Goal: Task Accomplishment & Management: Manage account settings

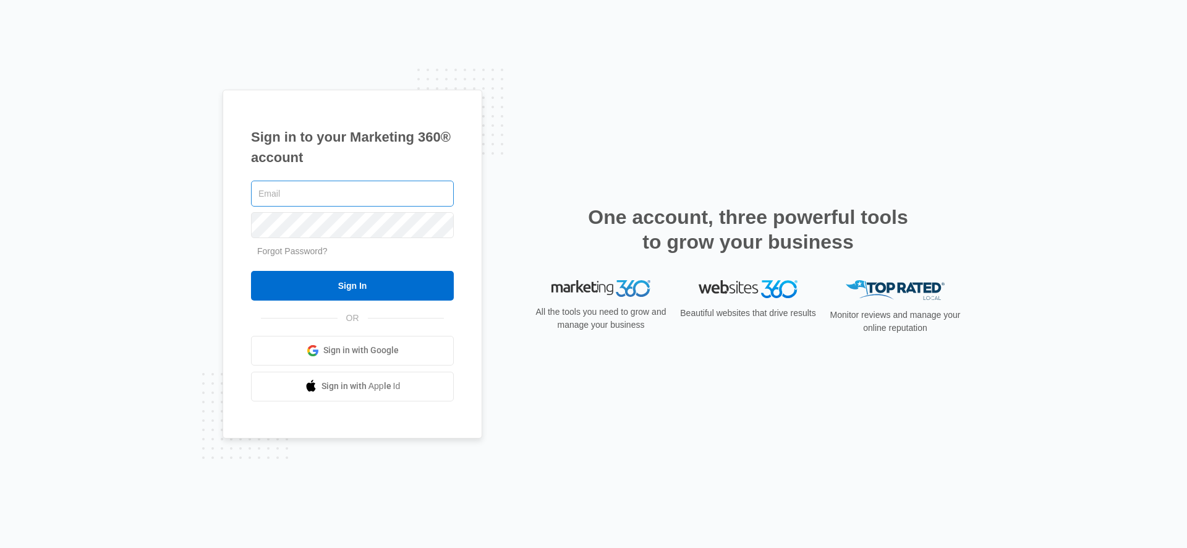
drag, startPoint x: 299, startPoint y: 190, endPoint x: 360, endPoint y: 205, distance: 63.0
click at [300, 190] on input "text" at bounding box center [352, 194] width 203 height 26
type input "[PERSON_NAME][EMAIL_ADDRESS][PERSON_NAME][DOMAIN_NAME]"
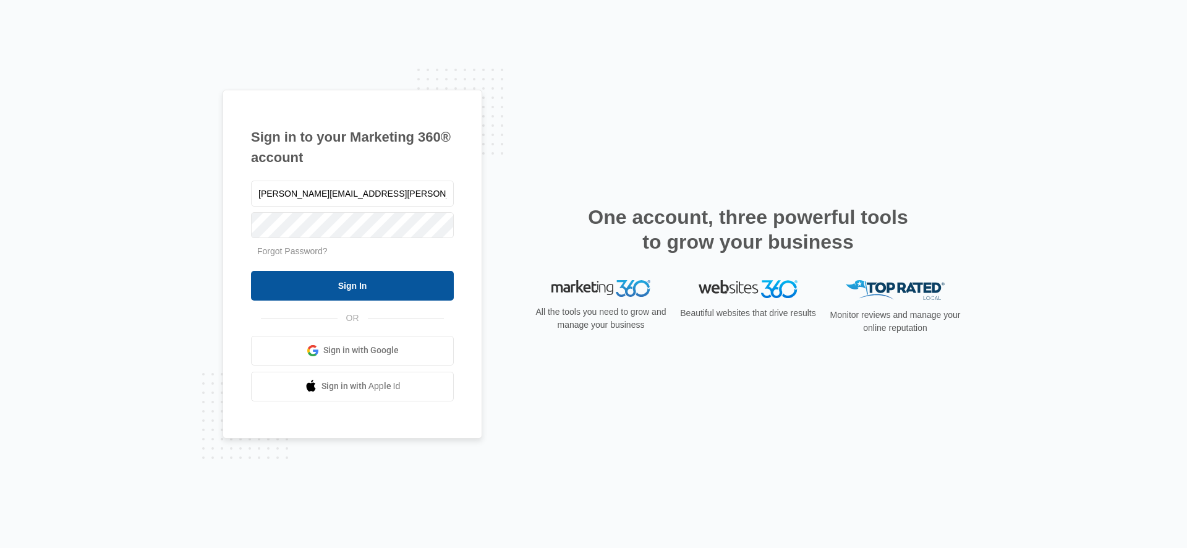
click at [359, 271] on input "Sign In" at bounding box center [352, 286] width 203 height 30
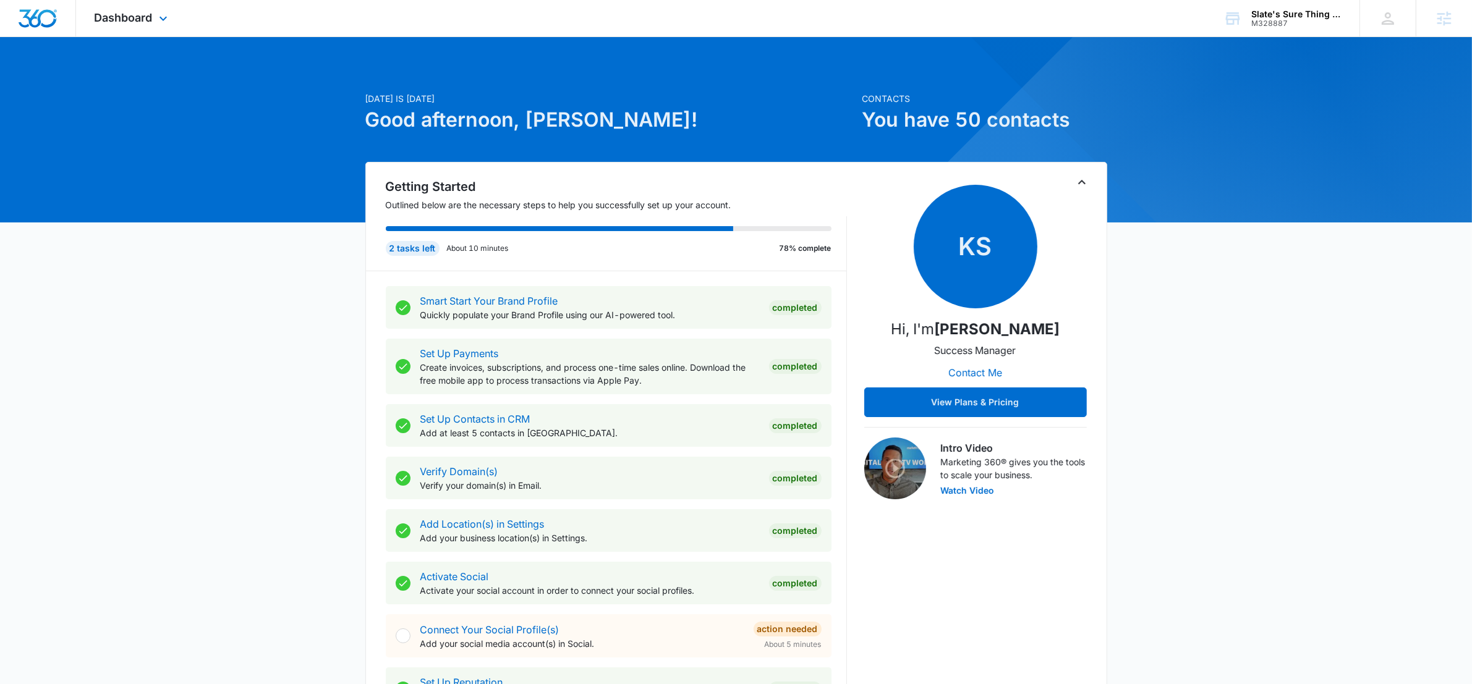
click at [128, 25] on div "Dashboard Apps Reputation Websites Forms CRM Email Social POS Content Ads Intel…" at bounding box center [132, 18] width 113 height 36
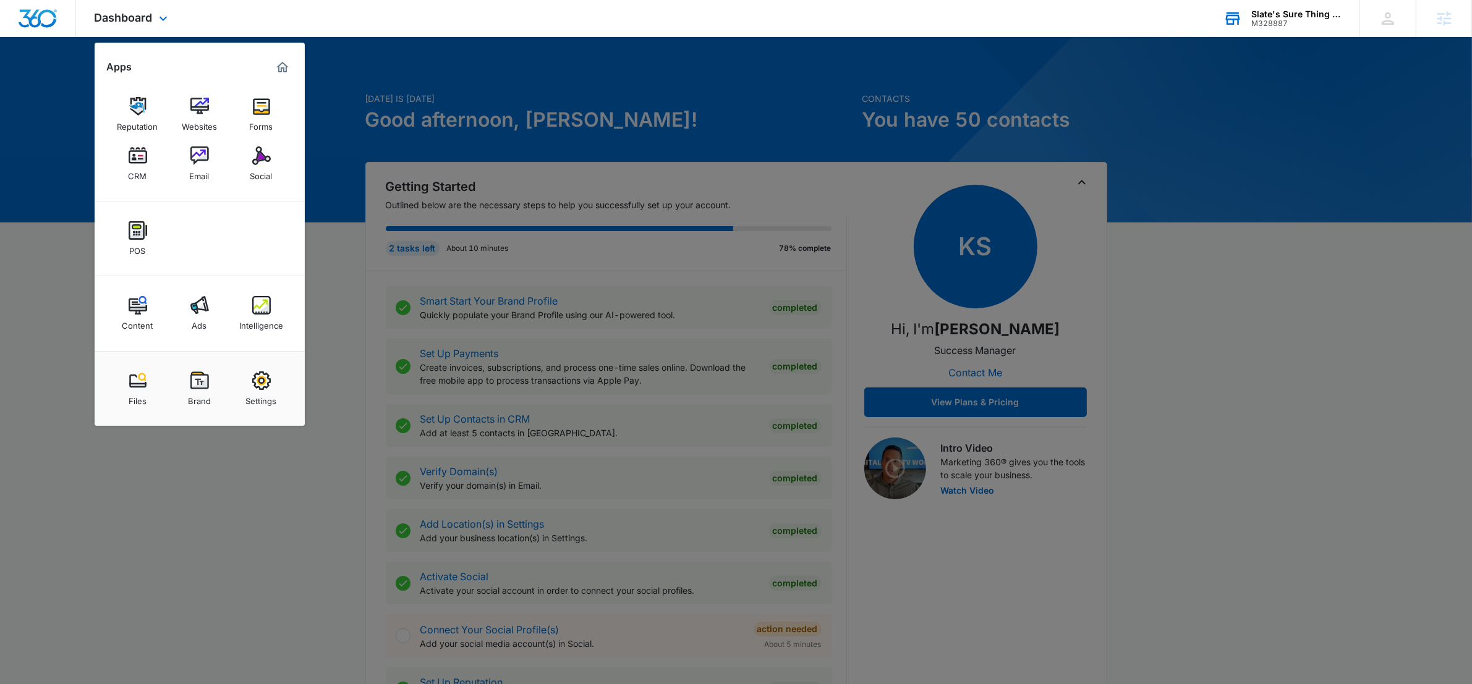
click at [1289, 32] on div "Slate's Sure Thing Charters M328887 Your Accounts View All" at bounding box center [1282, 18] width 155 height 36
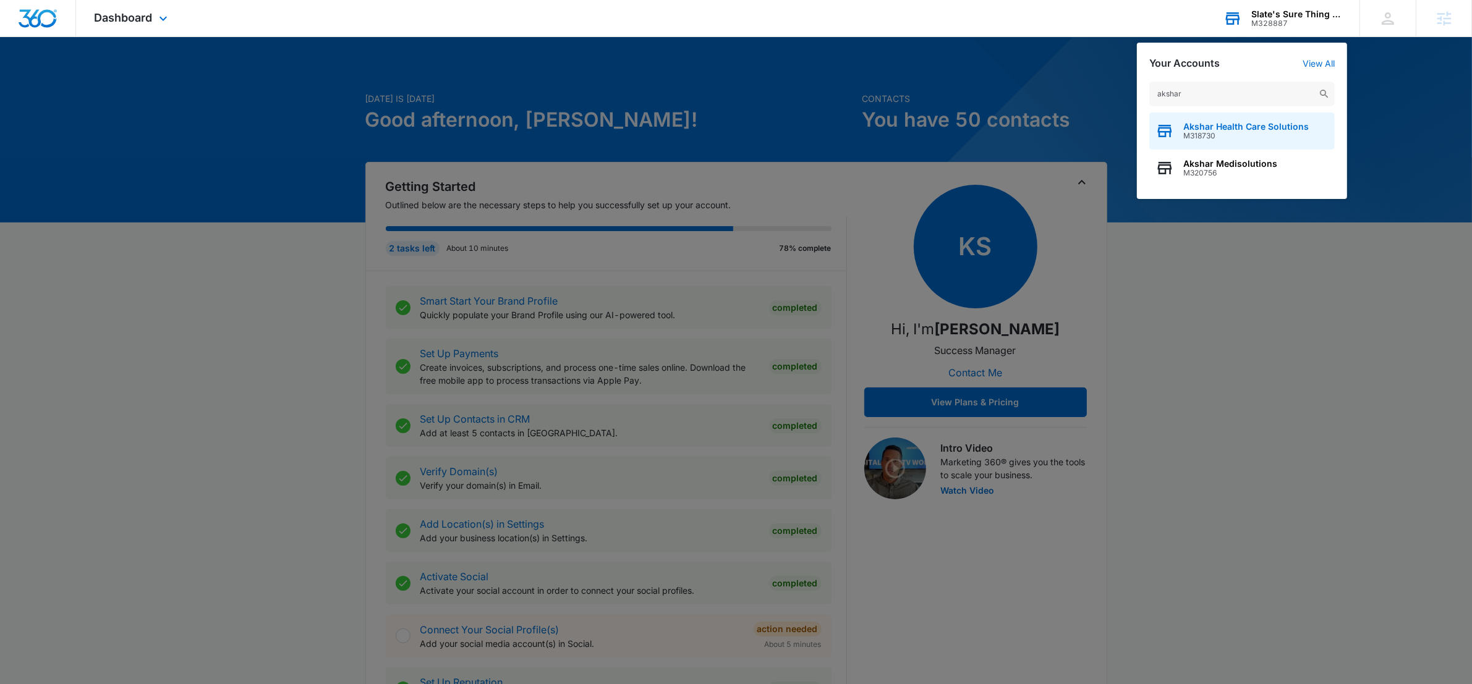
type input "akshar"
click at [1265, 120] on div "Akshar Health Care Solutions M318730" at bounding box center [1241, 131] width 185 height 37
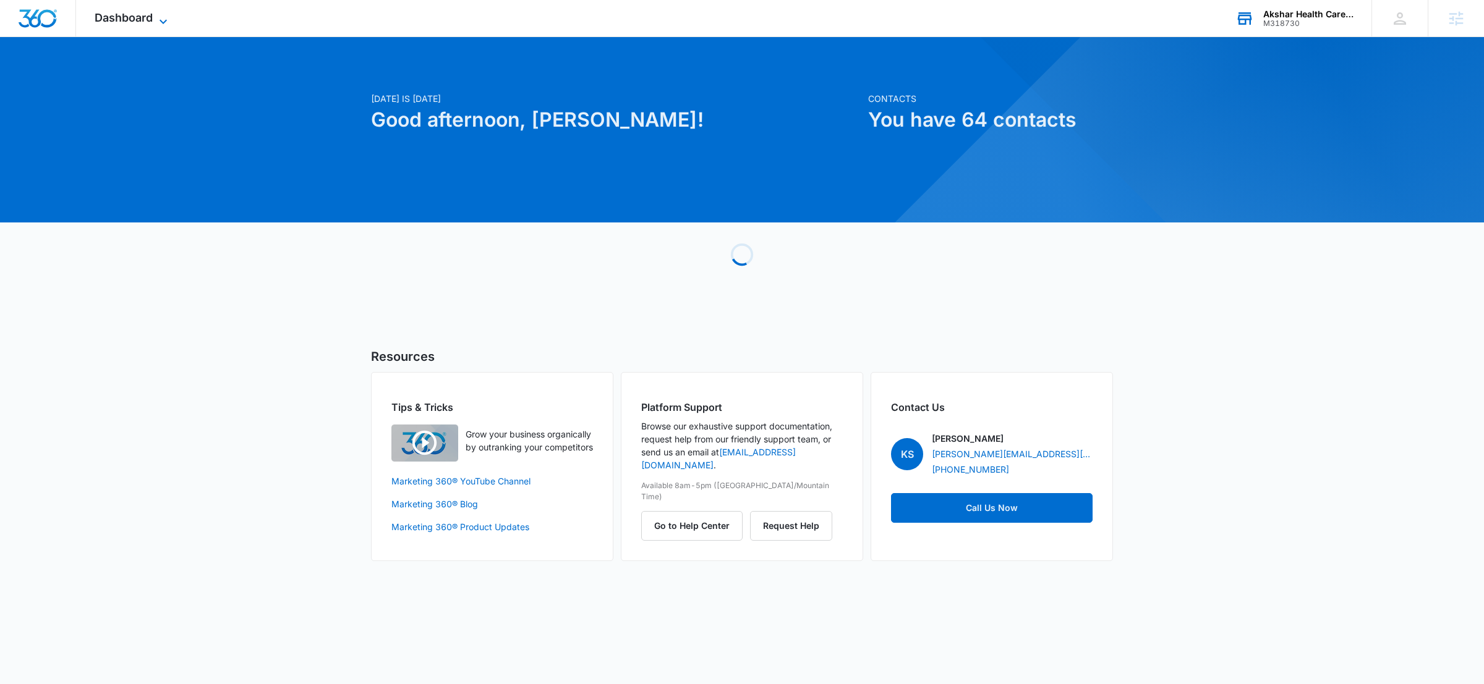
click at [129, 15] on span "Dashboard" at bounding box center [124, 17] width 58 height 13
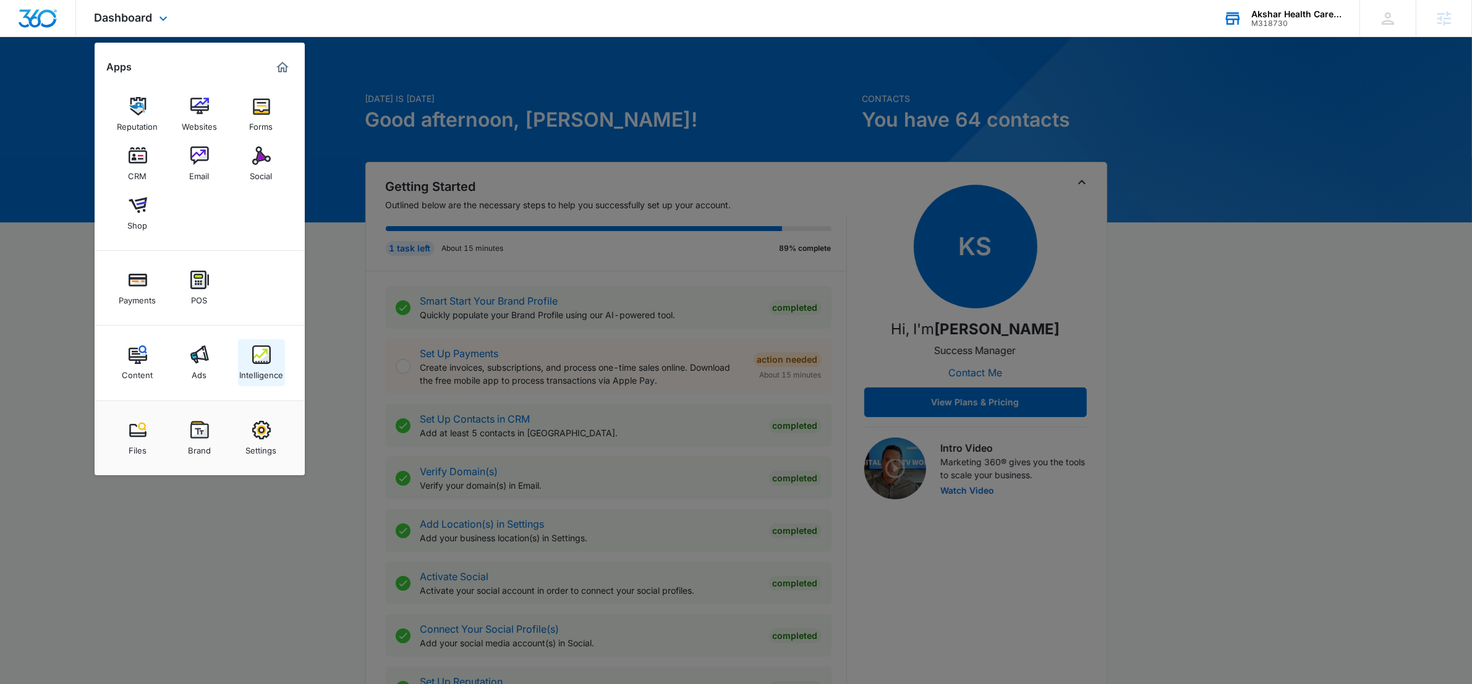
click at [253, 368] on div "Intelligence" at bounding box center [261, 372] width 44 height 16
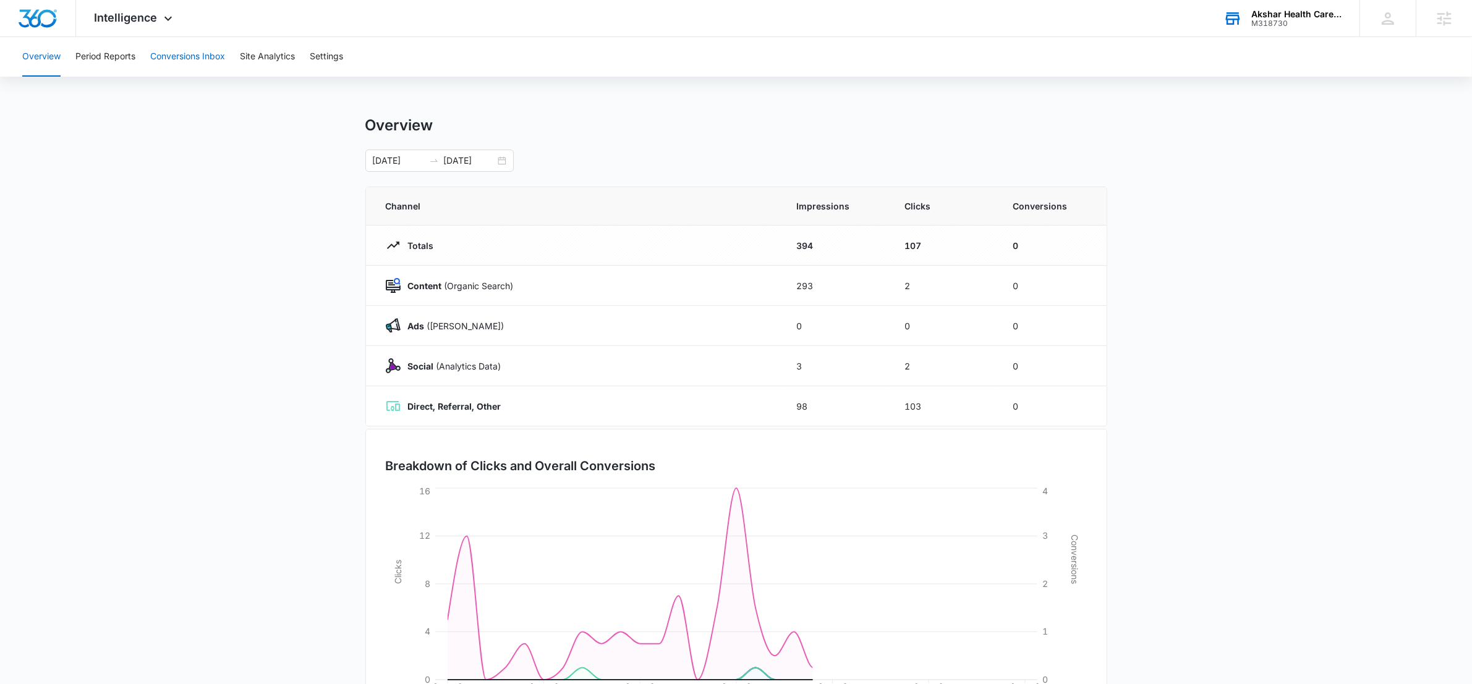
click at [207, 67] on button "Conversions Inbox" at bounding box center [187, 57] width 75 height 40
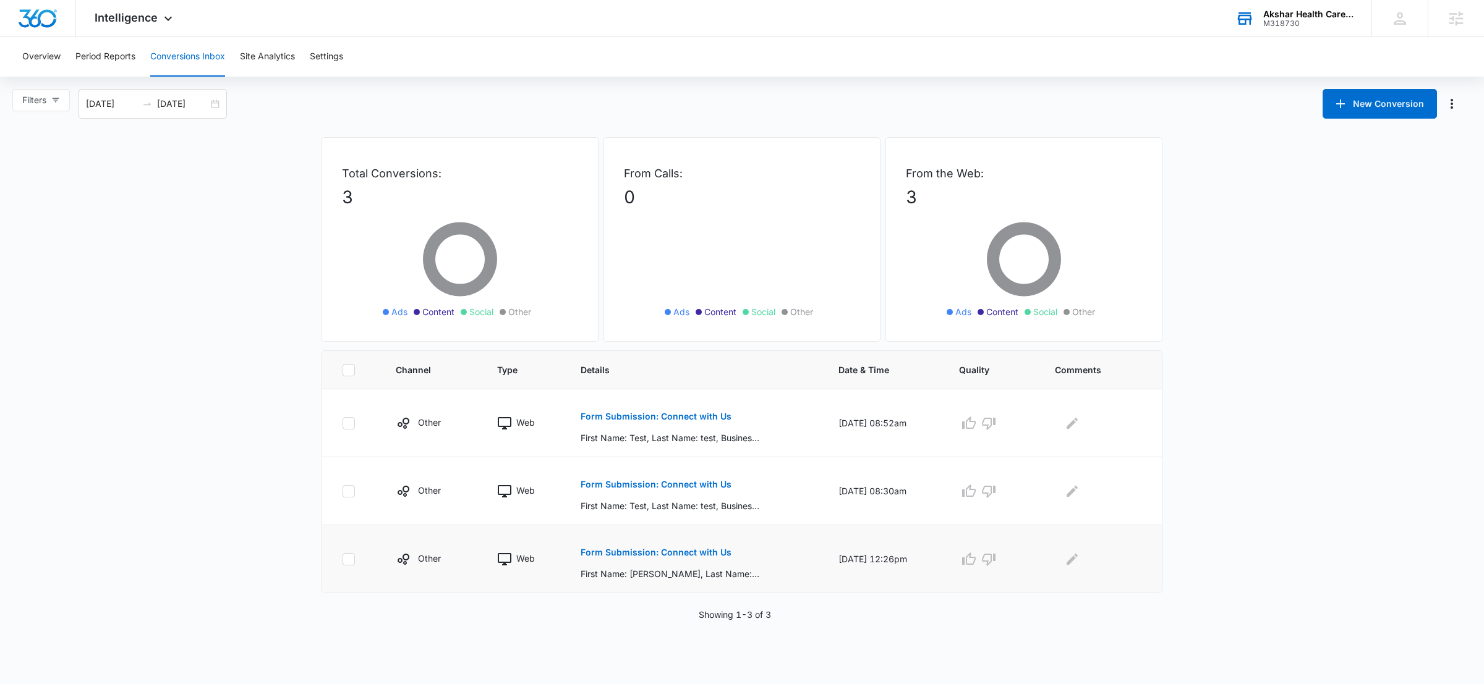
click at [679, 551] on p "Form Submission: Connect with Us" at bounding box center [655, 552] width 151 height 9
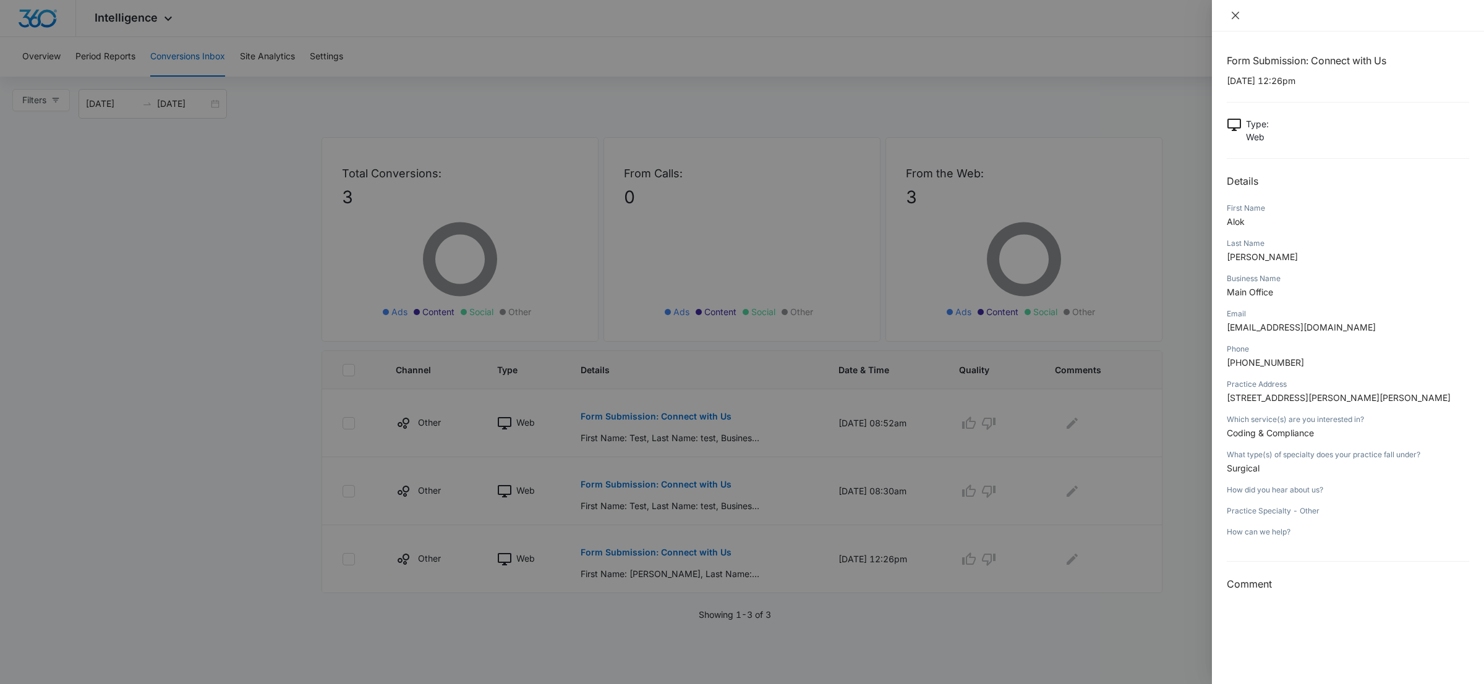
click at [1235, 17] on icon "close" at bounding box center [1235, 16] width 10 height 10
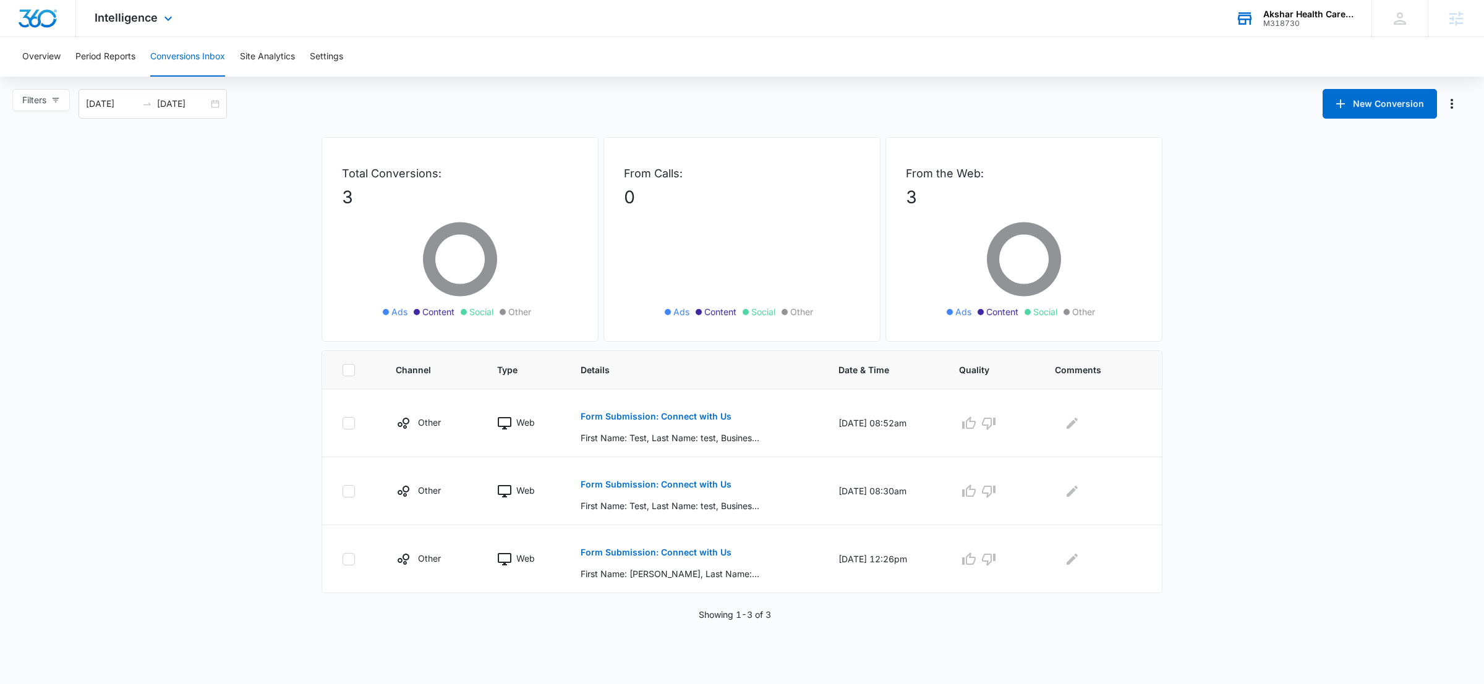
click at [176, 21] on div "Intelligence Apps Reputation Websites Forms CRM Email Social Shop Payments POS …" at bounding box center [135, 18] width 118 height 36
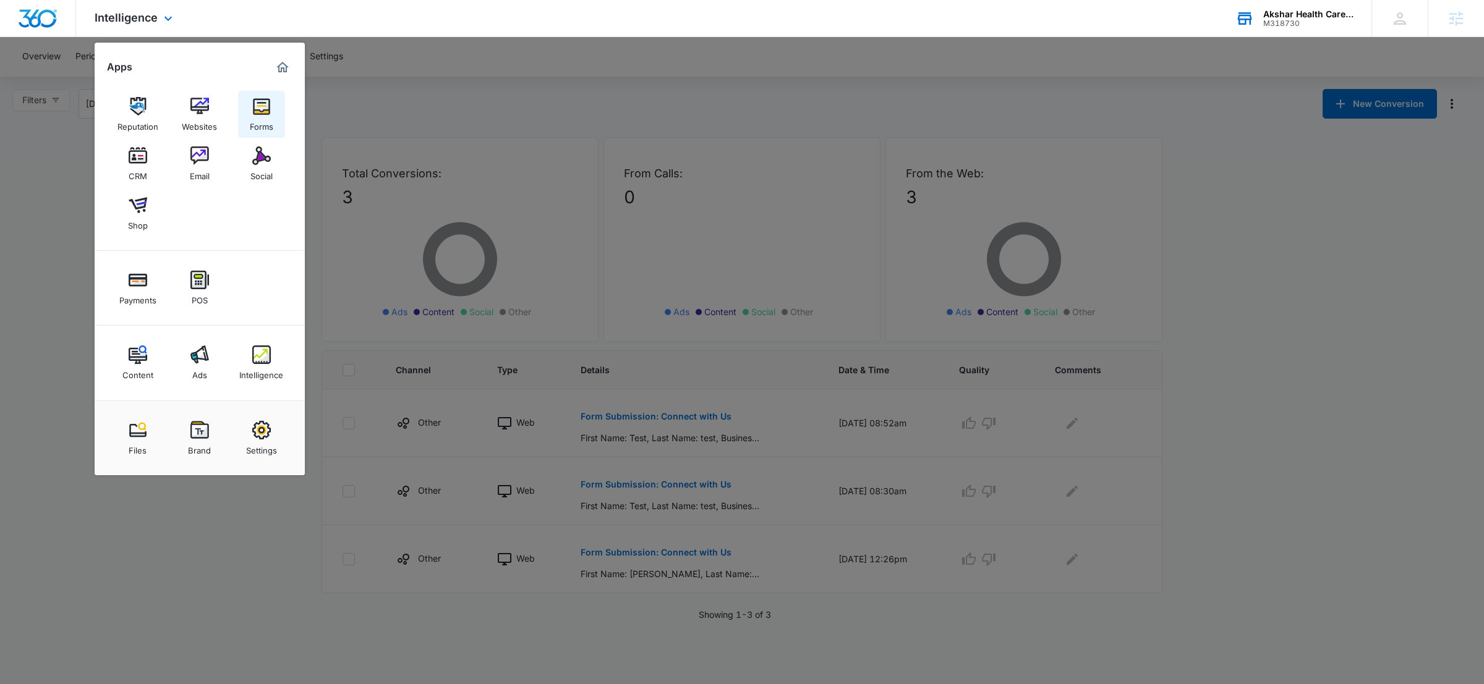
click at [266, 111] on img at bounding box center [261, 106] width 19 height 19
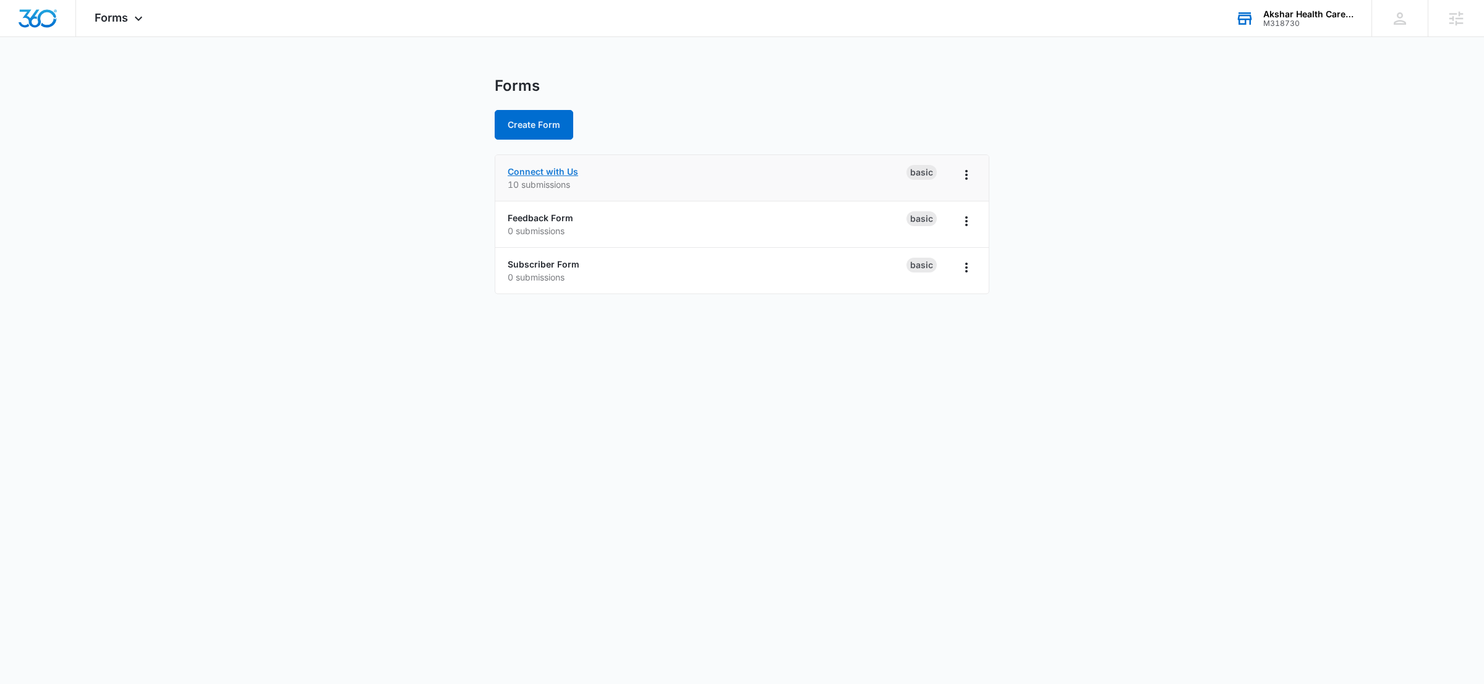
click at [532, 168] on link "Connect with Us" at bounding box center [543, 171] width 70 height 11
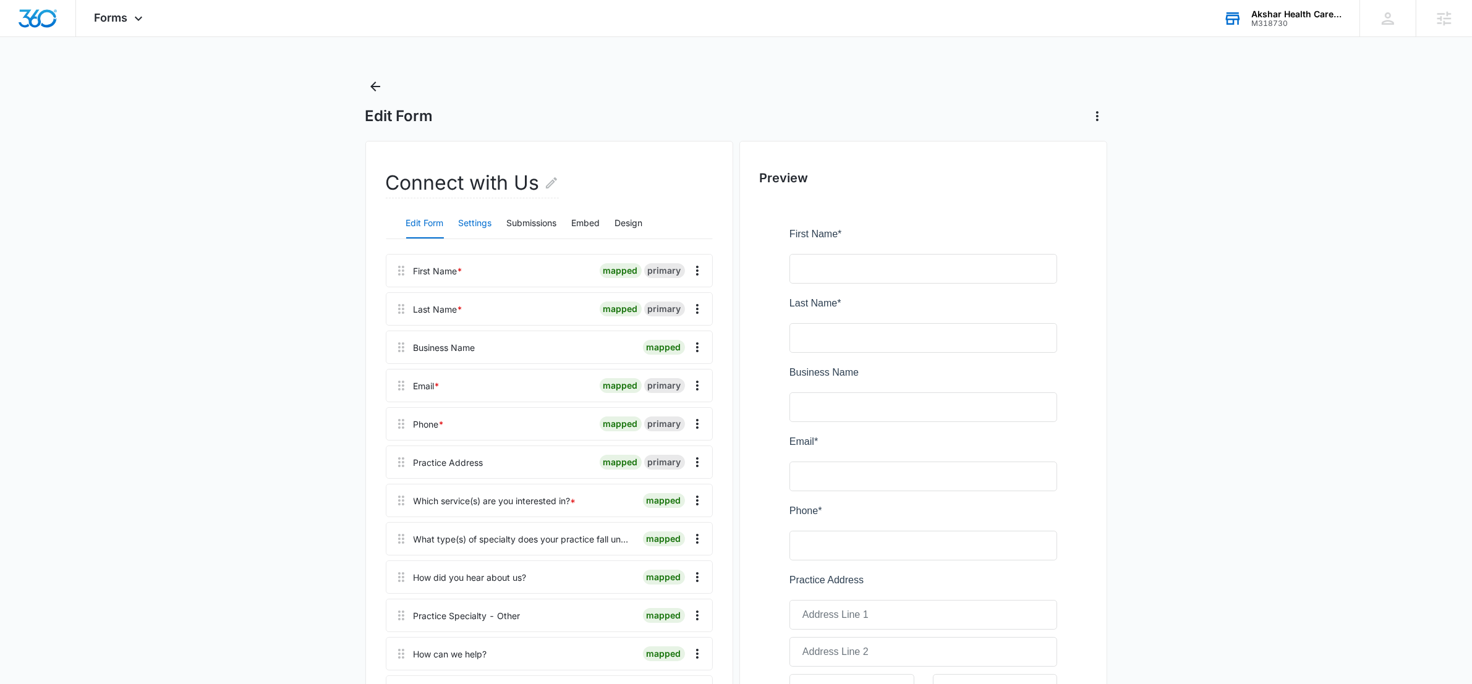
click at [482, 224] on button "Settings" at bounding box center [475, 224] width 33 height 30
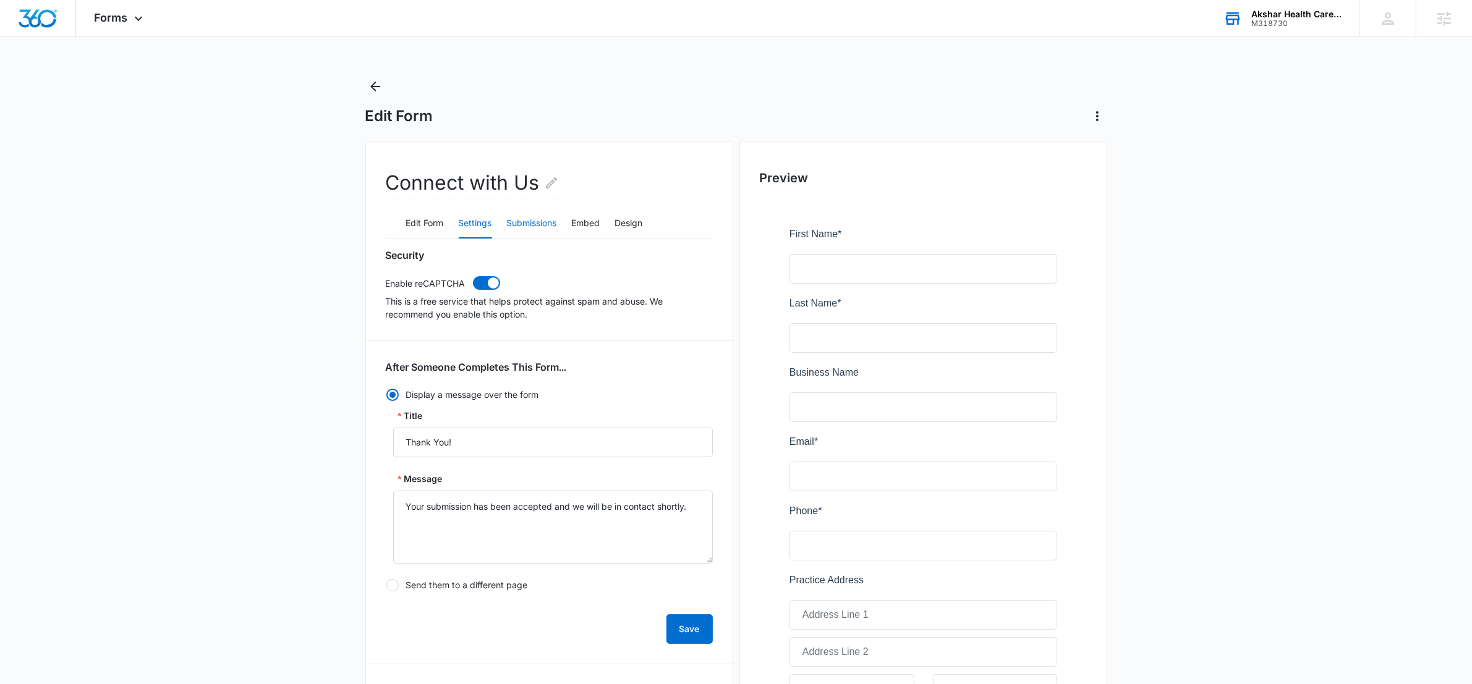
click at [530, 226] on button "Submissions" at bounding box center [532, 224] width 50 height 30
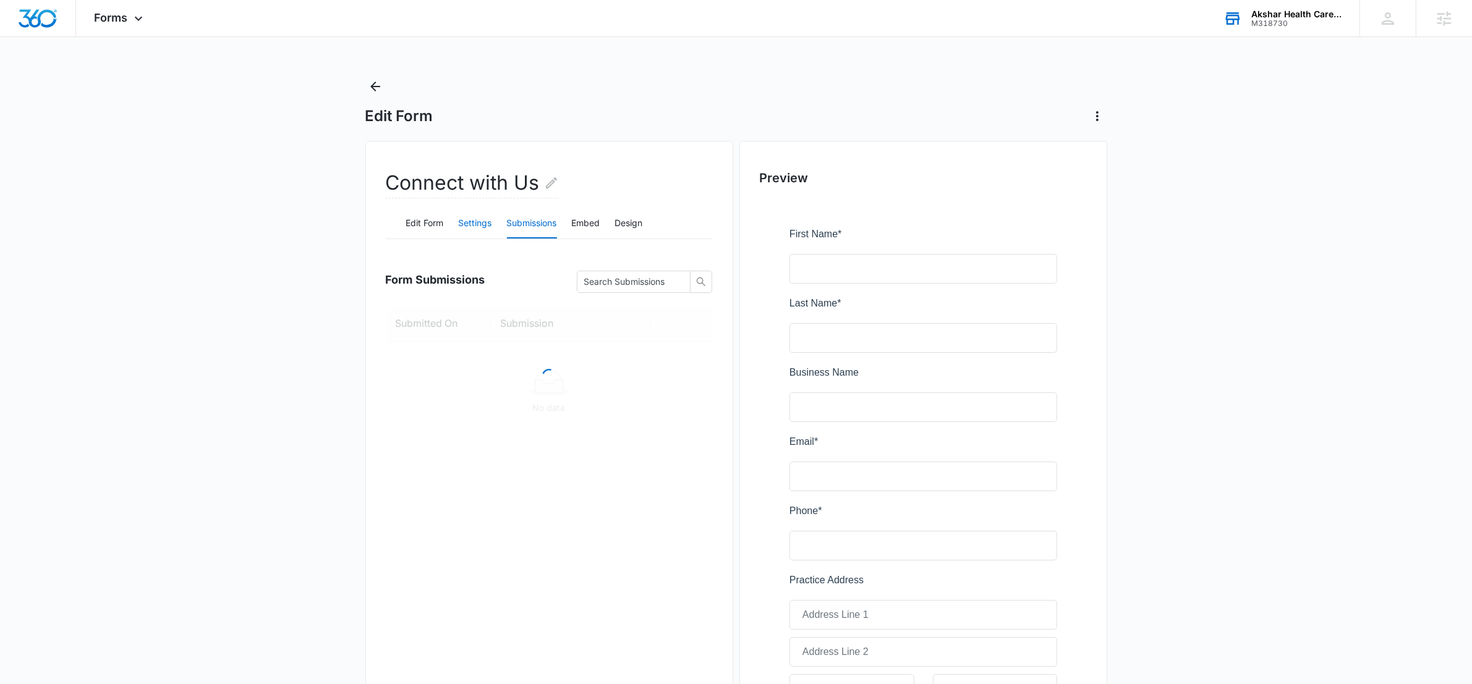
click at [479, 219] on button "Settings" at bounding box center [475, 224] width 33 height 30
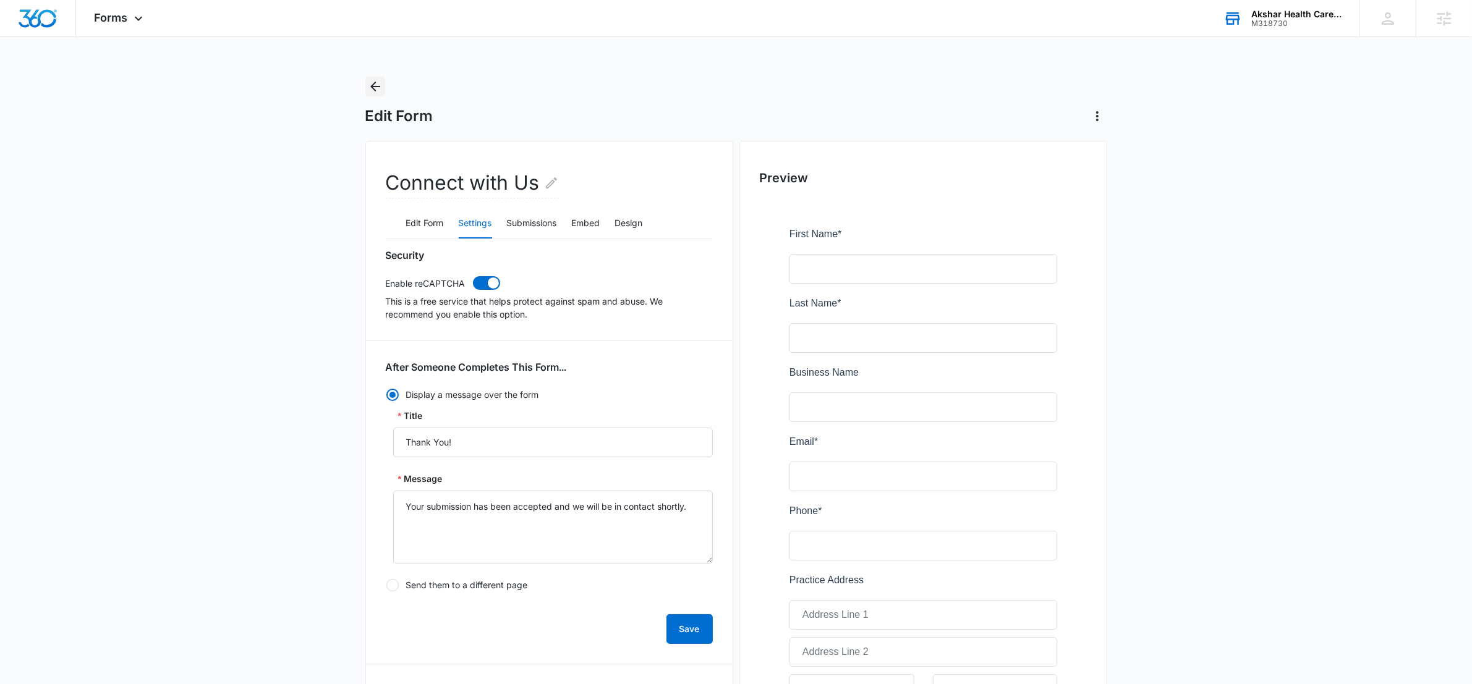
click at [372, 80] on icon "Back" at bounding box center [375, 86] width 15 height 15
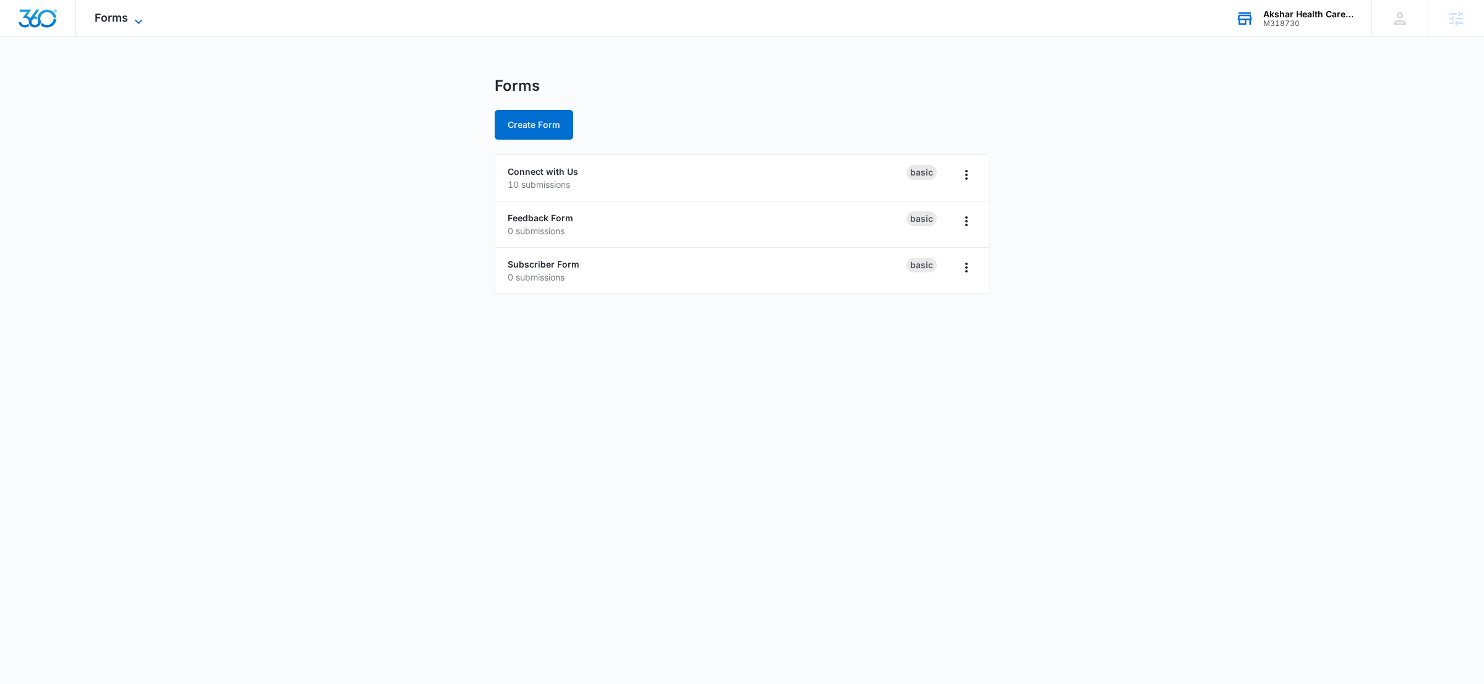
click at [131, 20] on icon at bounding box center [138, 21] width 15 height 15
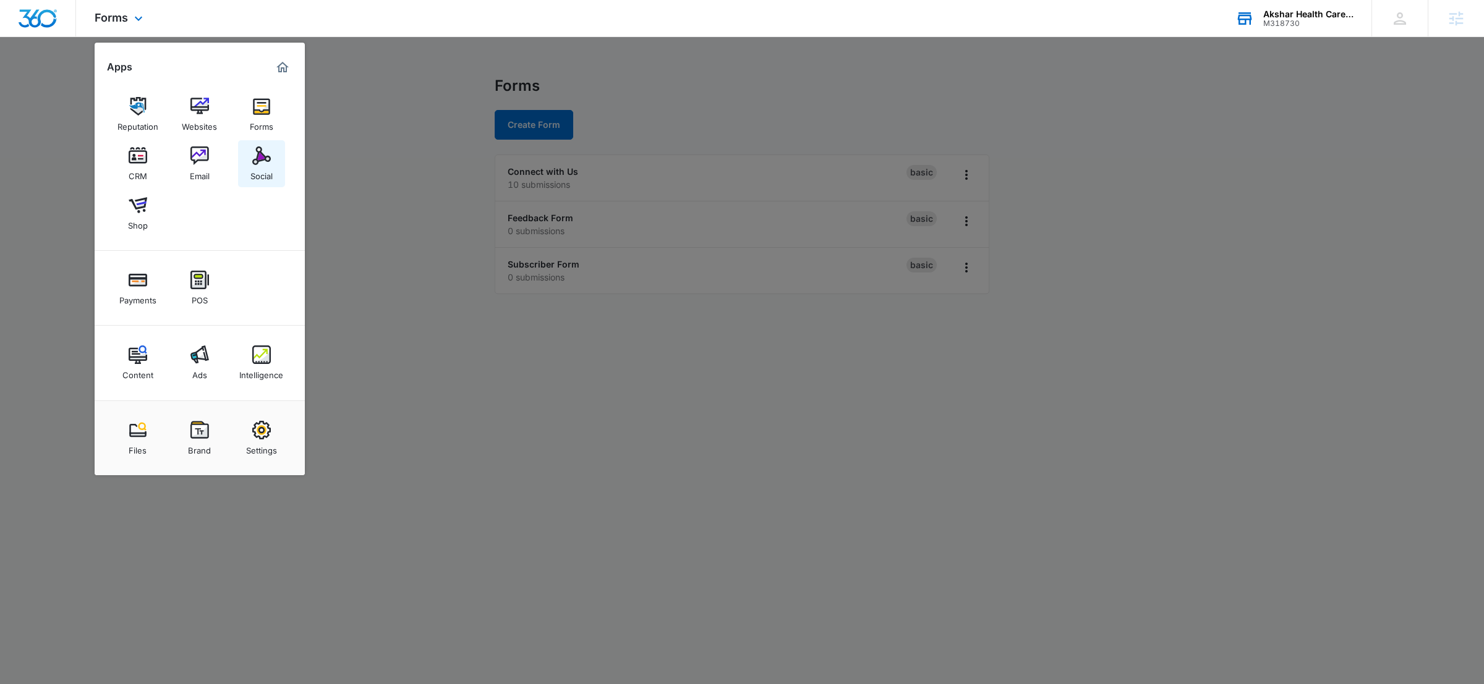
click at [262, 158] on img at bounding box center [261, 156] width 19 height 19
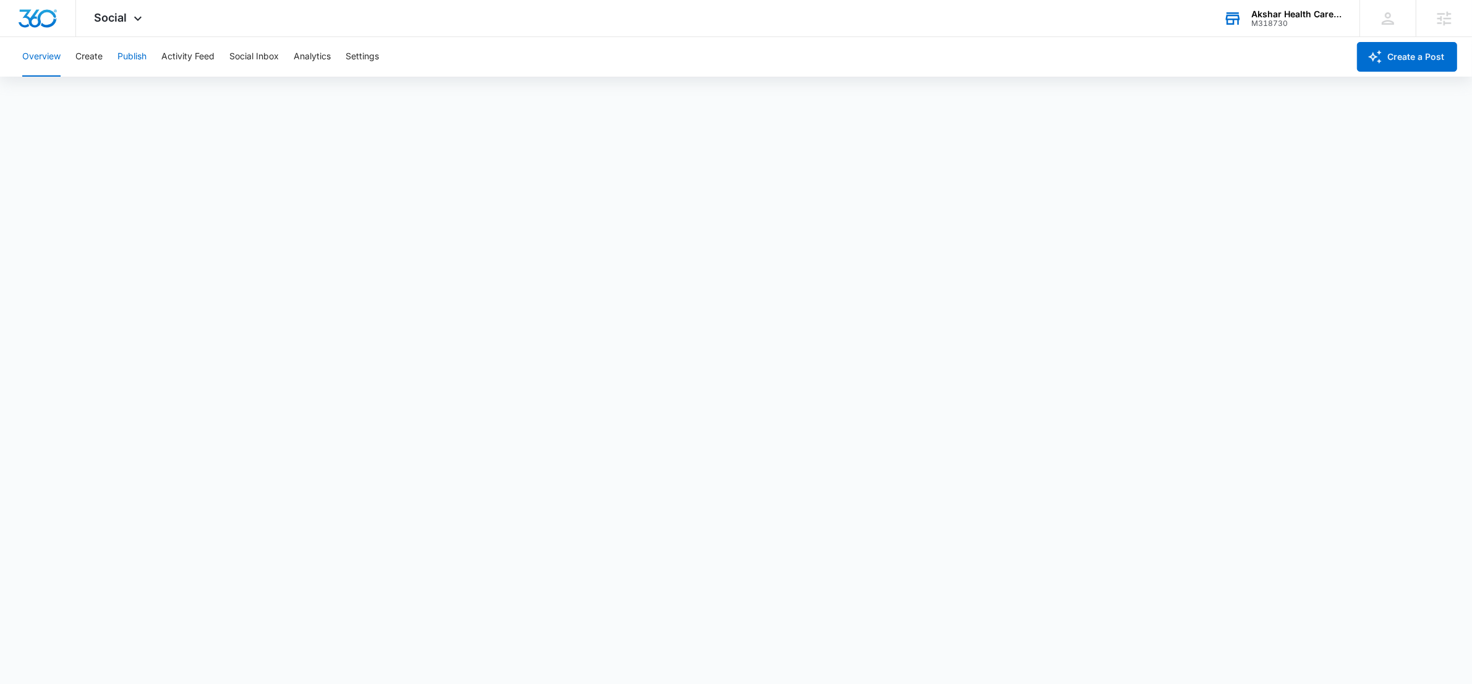
click at [120, 59] on button "Publish" at bounding box center [131, 57] width 29 height 40
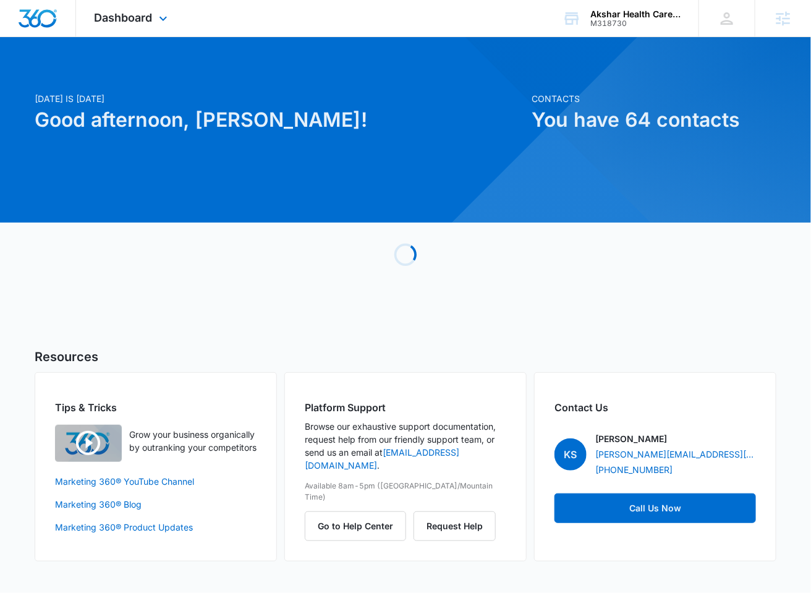
click at [131, 27] on div "Dashboard Apps Reputation Websites Forms CRM Email Social Shop Payments POS Con…" at bounding box center [132, 18] width 113 height 36
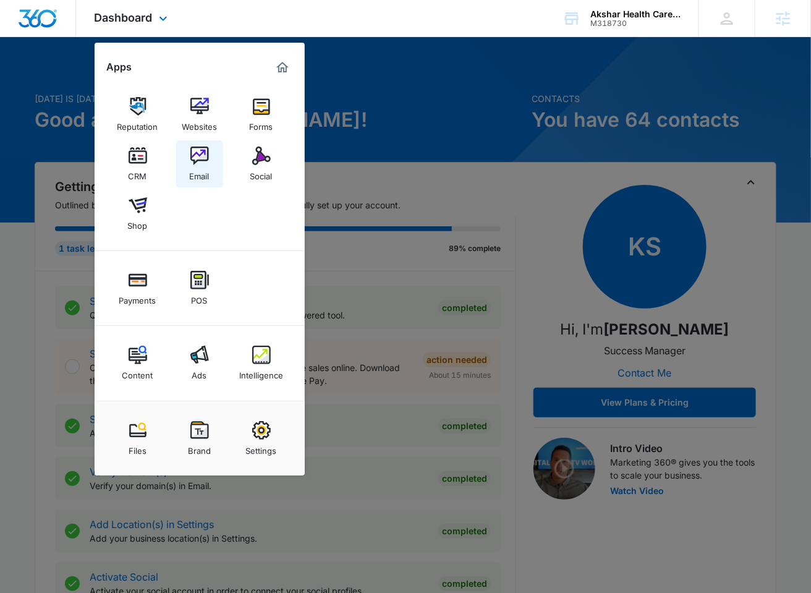
click at [193, 142] on link "Email" at bounding box center [199, 163] width 47 height 47
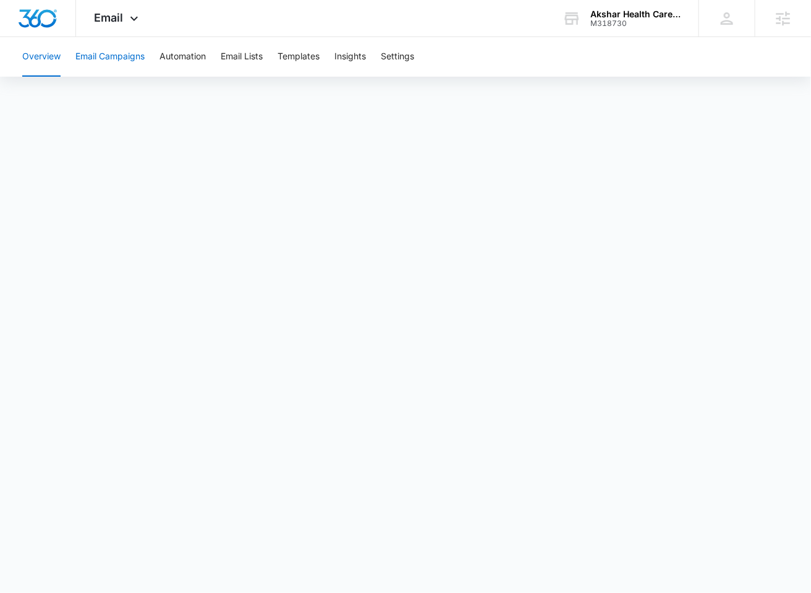
click at [104, 50] on button "Email Campaigns" at bounding box center [109, 57] width 69 height 40
click at [190, 43] on button "Automation" at bounding box center [182, 57] width 46 height 40
